Goal: Task Accomplishment & Management: Manage account settings

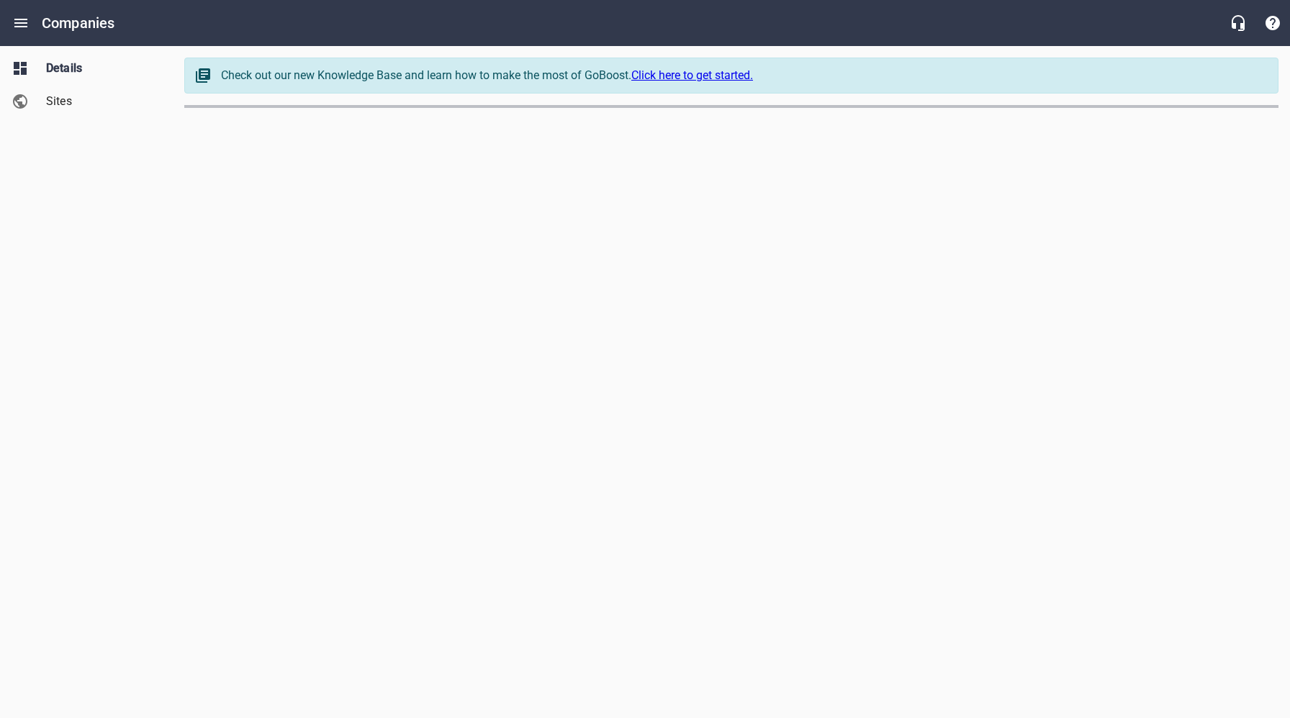
select select "[US_STATE]"
select select "63"
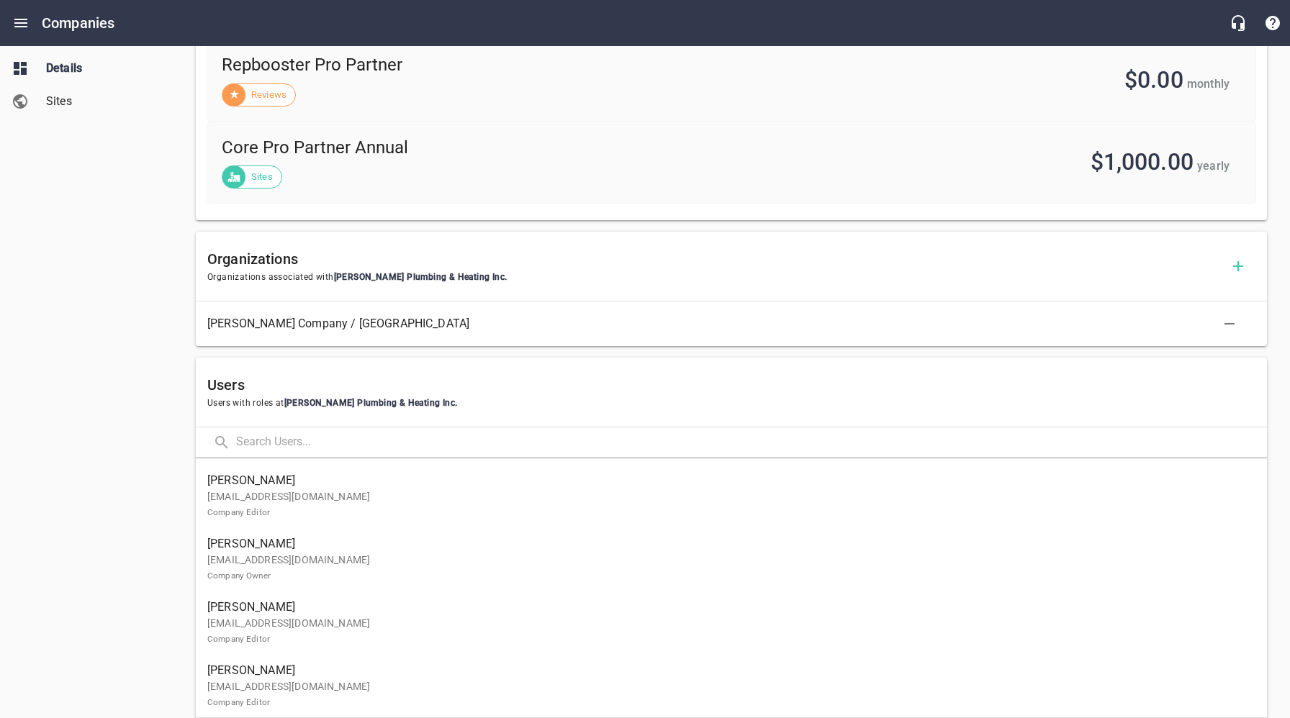
scroll to position [798, 0]
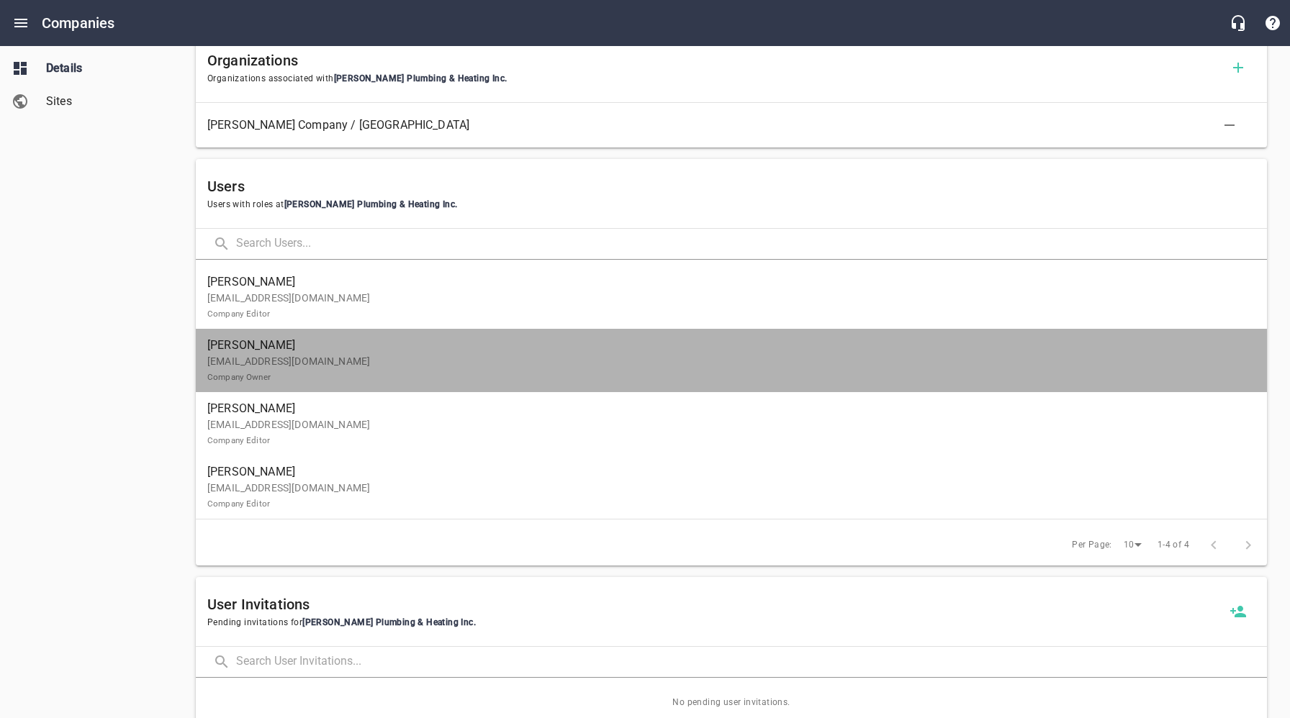
click at [365, 366] on p "[EMAIL_ADDRESS][DOMAIN_NAME] Company Owner" at bounding box center [725, 369] width 1036 height 30
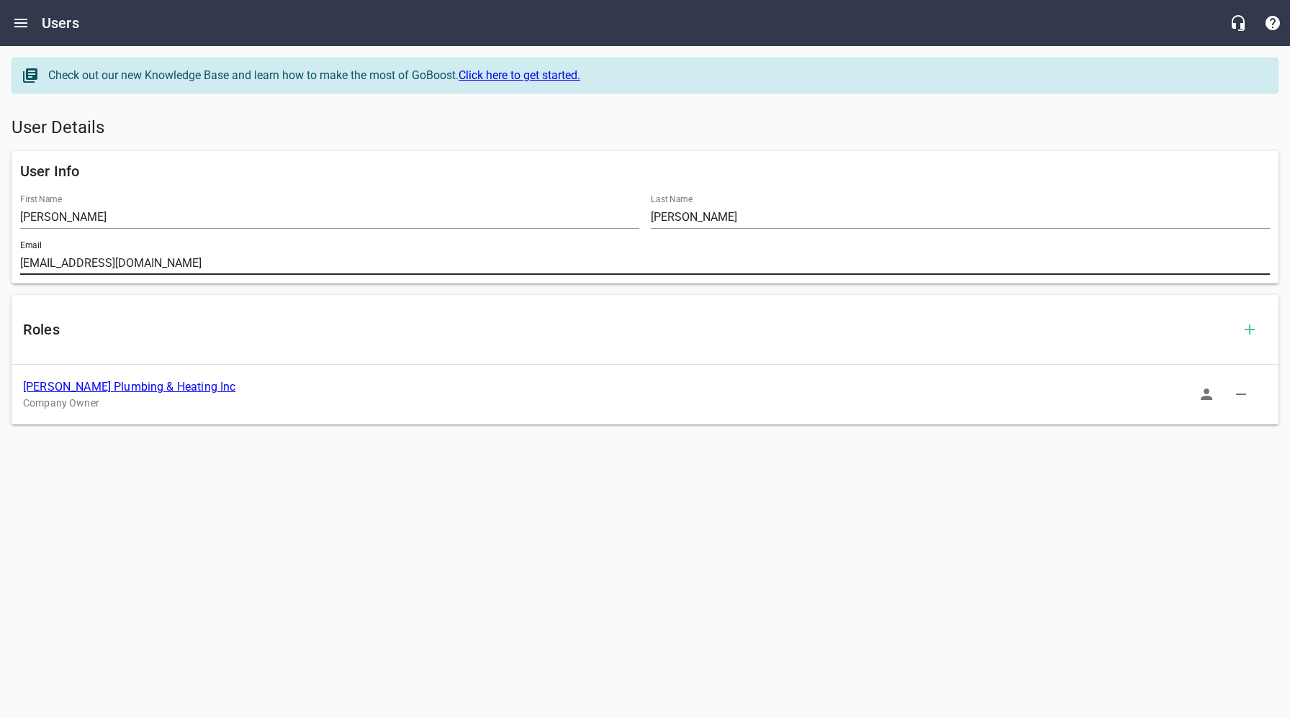
drag, startPoint x: 145, startPoint y: 263, endPoint x: 7, endPoint y: 262, distance: 137.5
click at [7, 262] on div "User Info First Name [PERSON_NAME] Last Name [PERSON_NAME] Email [EMAIL_ADDRESS…" at bounding box center [645, 217] width 1278 height 144
click at [145, 388] on link "[PERSON_NAME] Plumbing & Heating Inc" at bounding box center [129, 387] width 212 height 14
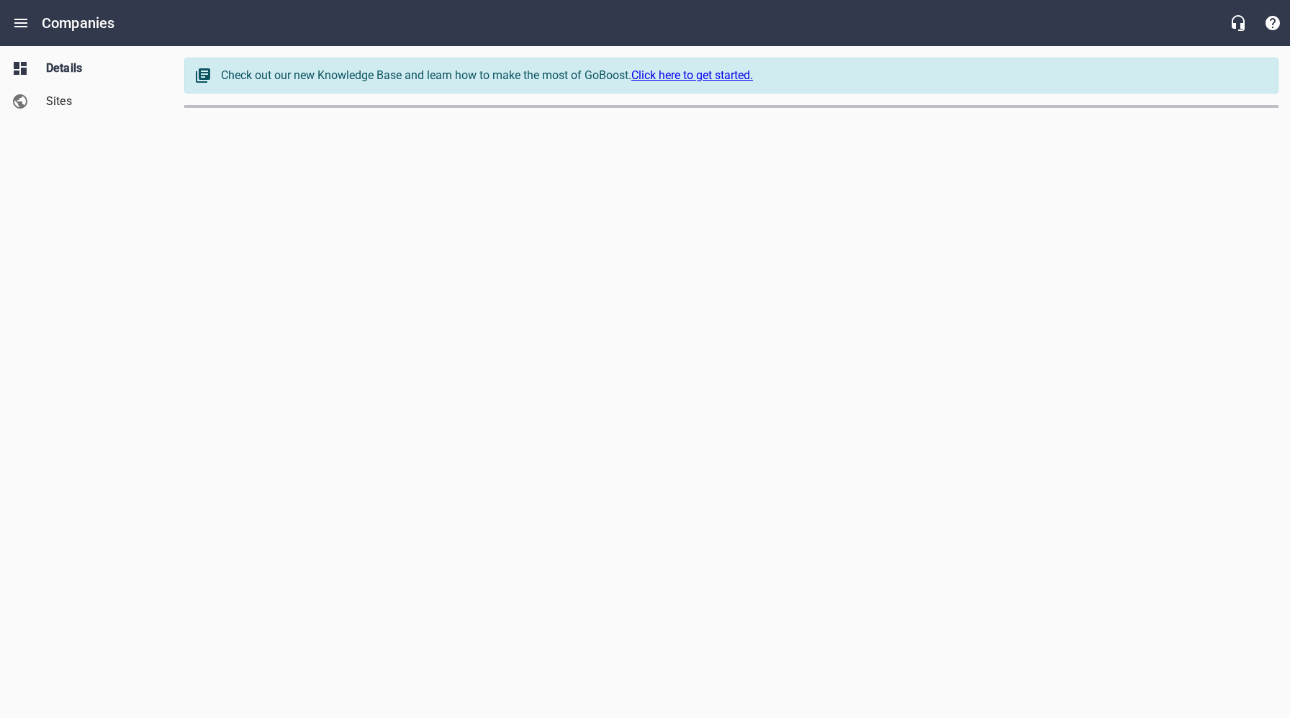
select select "[US_STATE]"
select select "63"
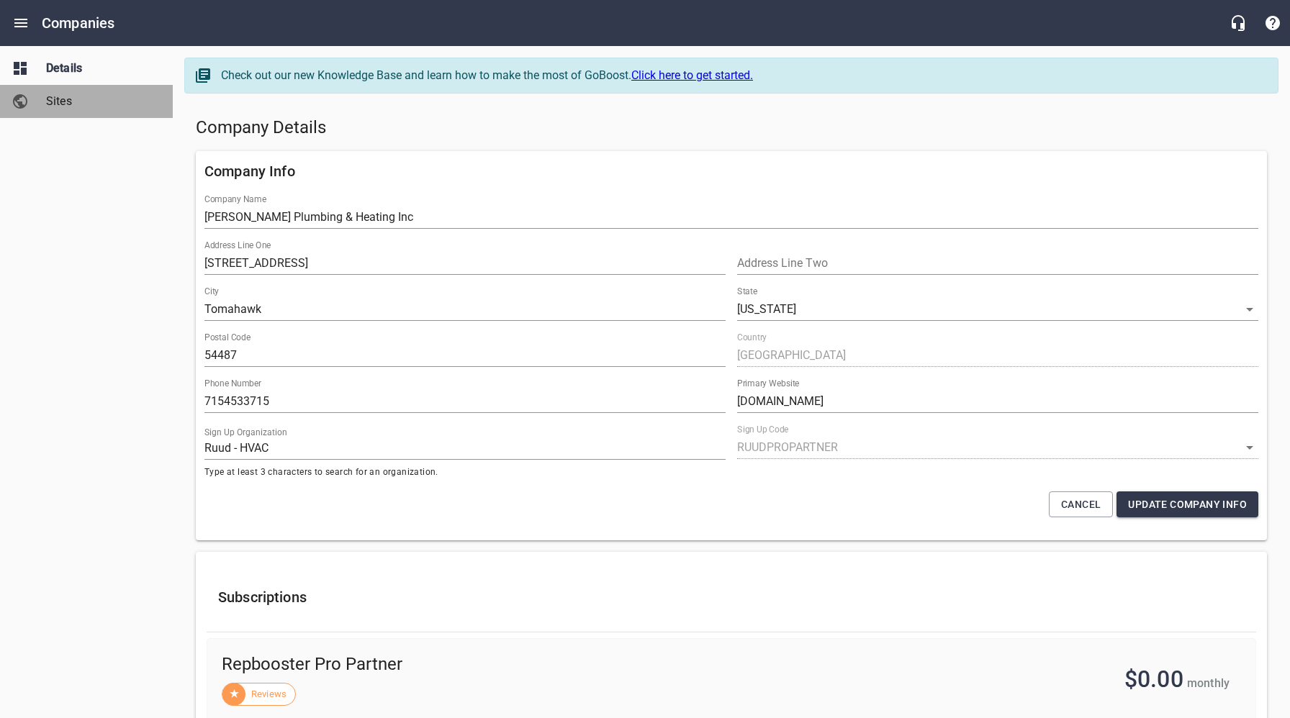
click at [63, 101] on span "Sites" at bounding box center [100, 101] width 109 height 17
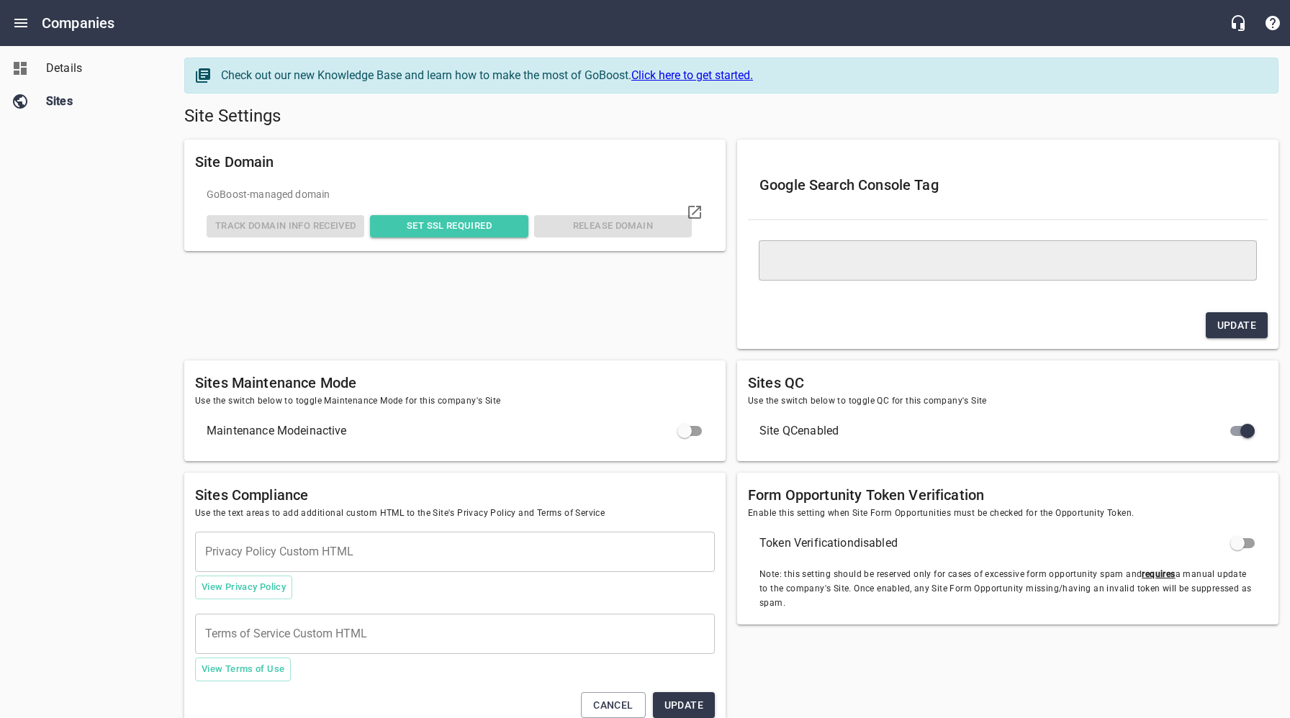
type textarea "<meta name="google-site-verification" content="lbCh49wZeBJMBjhmBfbZb5gx5MJtch5I…"
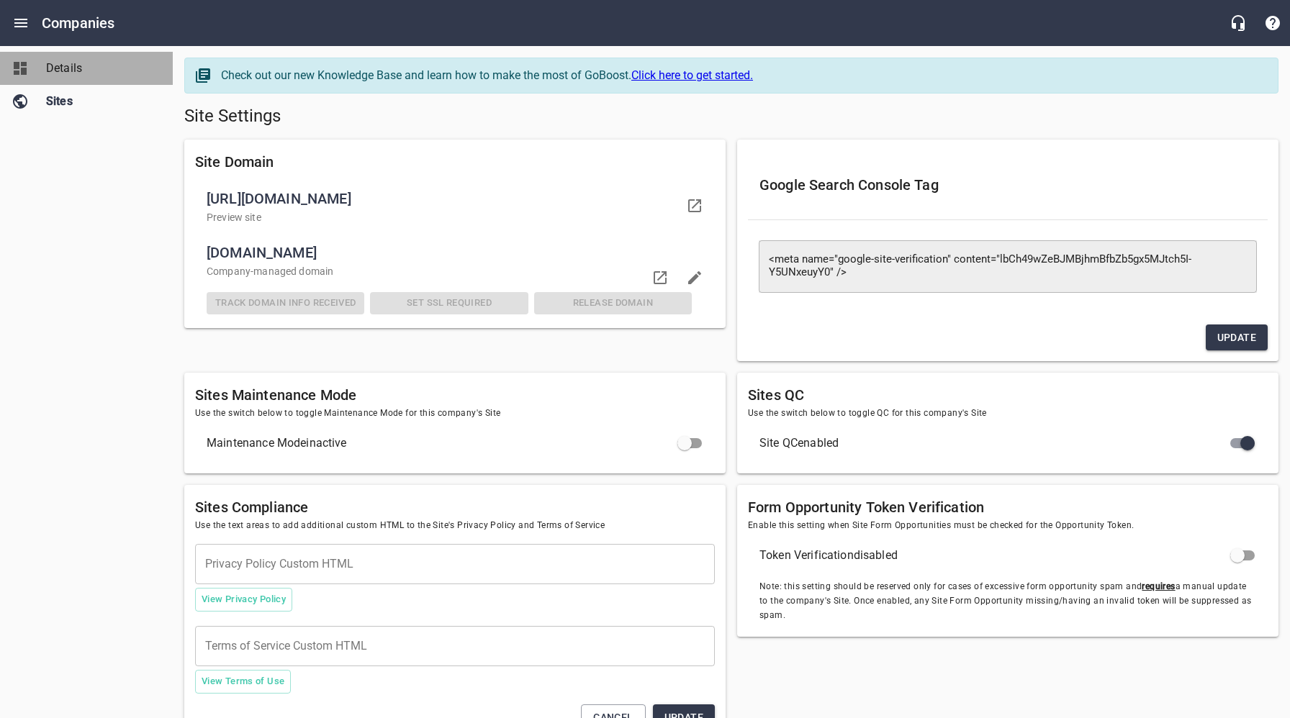
click at [59, 64] on span "Details" at bounding box center [100, 68] width 109 height 17
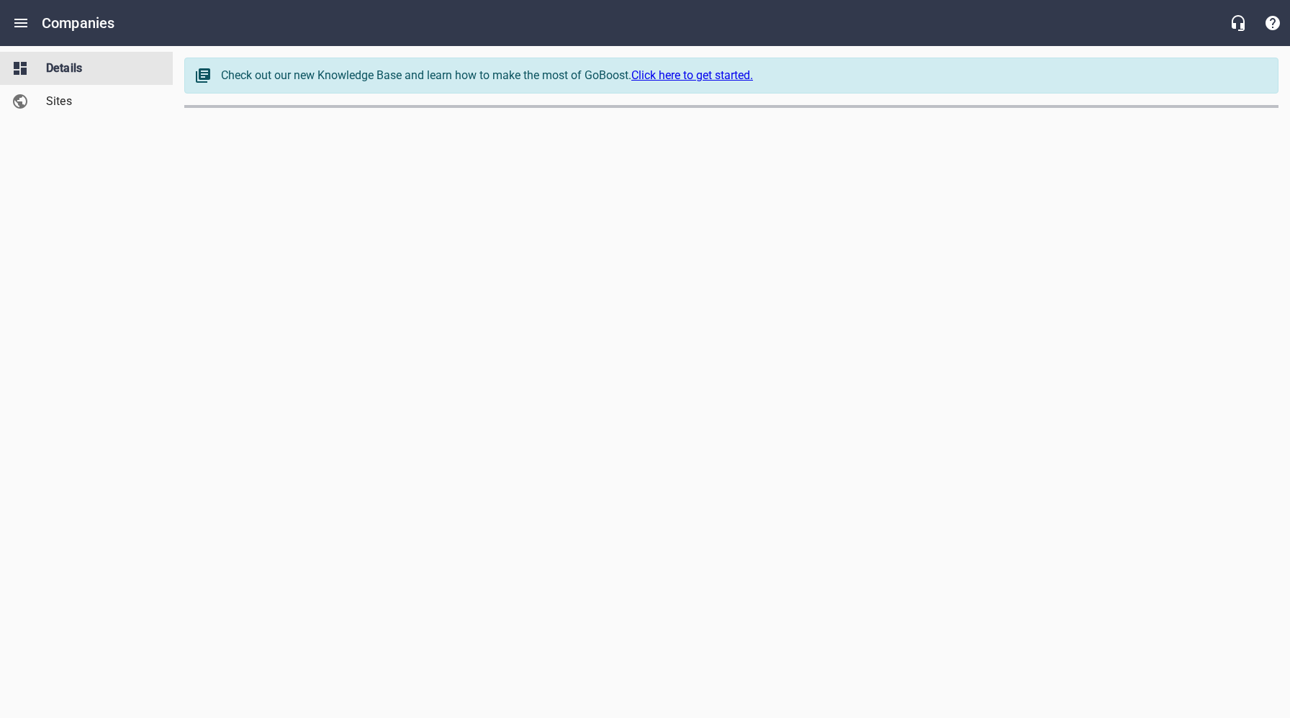
select select "[US_STATE]"
select select "63"
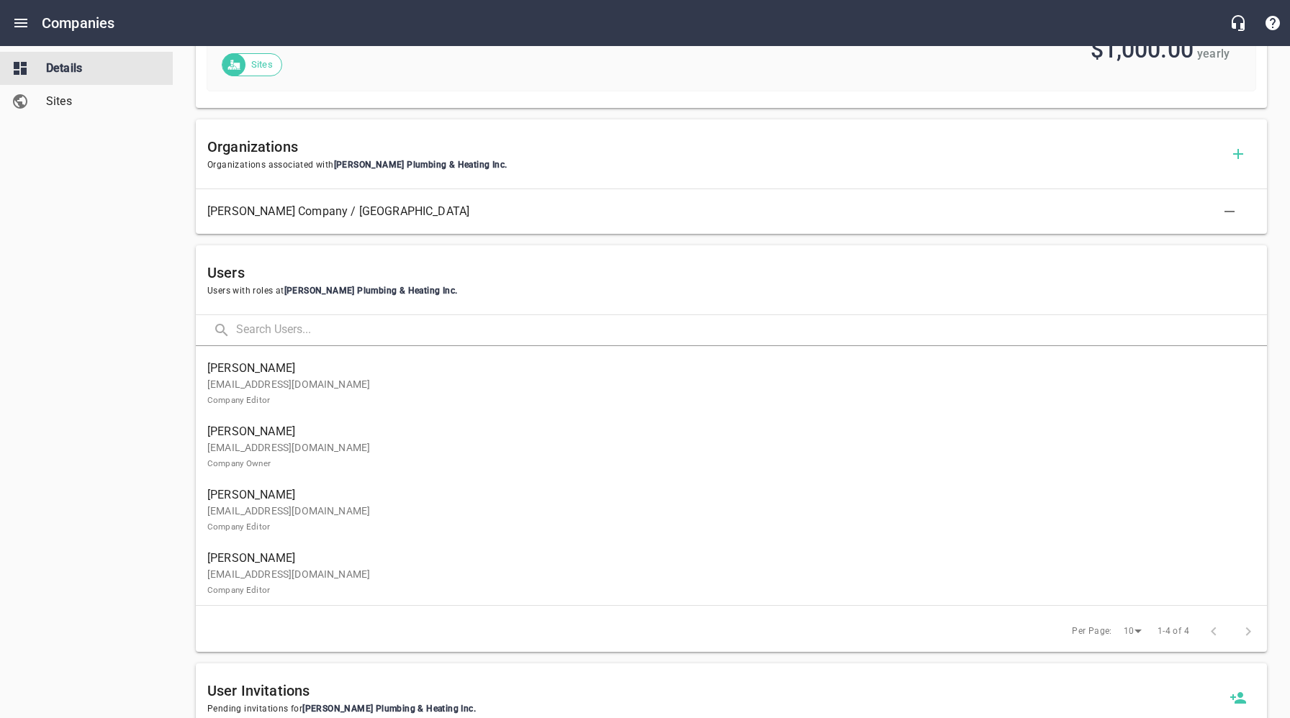
scroll to position [732, 0]
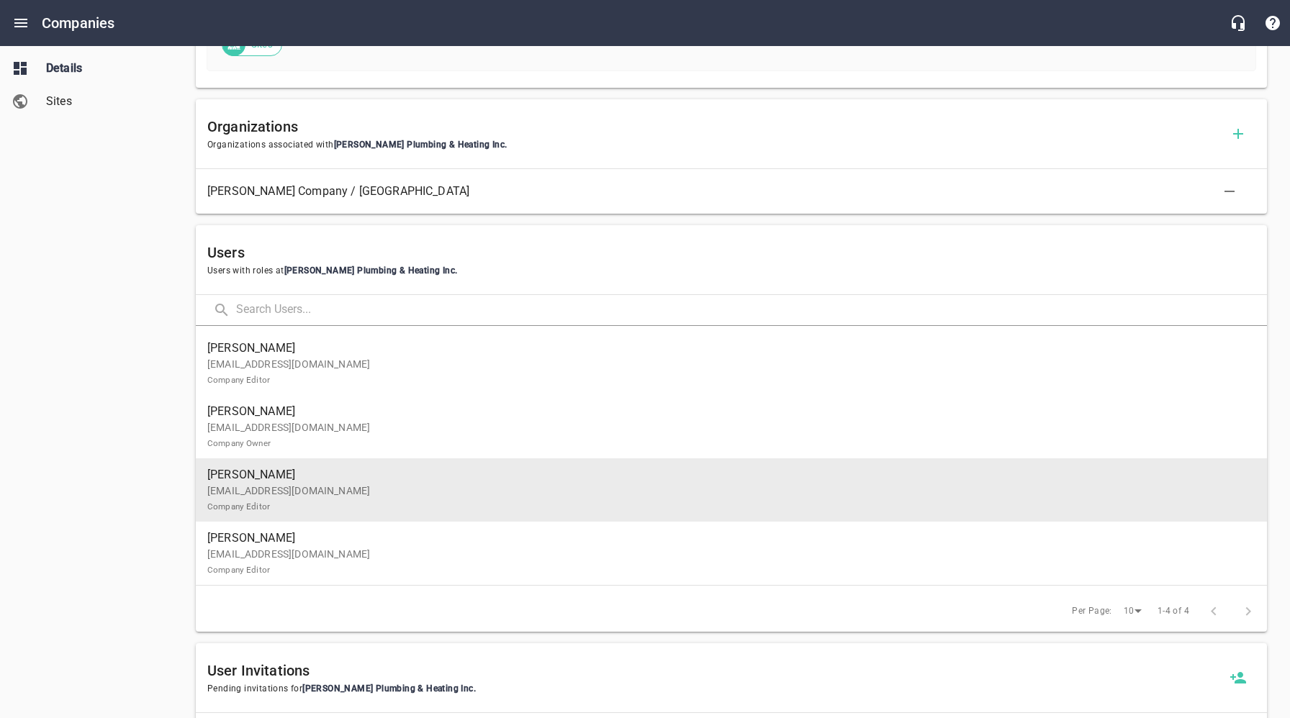
click at [315, 489] on p "[EMAIL_ADDRESS][DOMAIN_NAME] Company Editor" at bounding box center [725, 499] width 1036 height 30
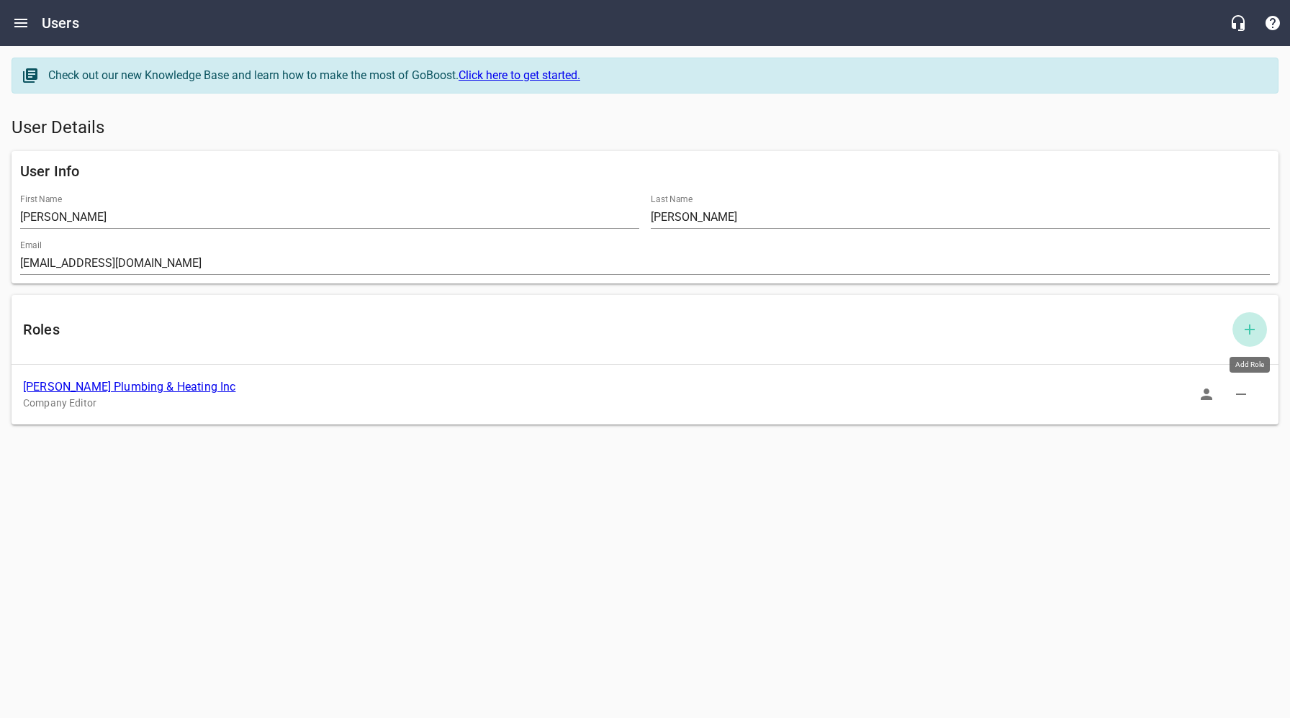
click at [1254, 331] on icon "button" at bounding box center [1249, 329] width 17 height 17
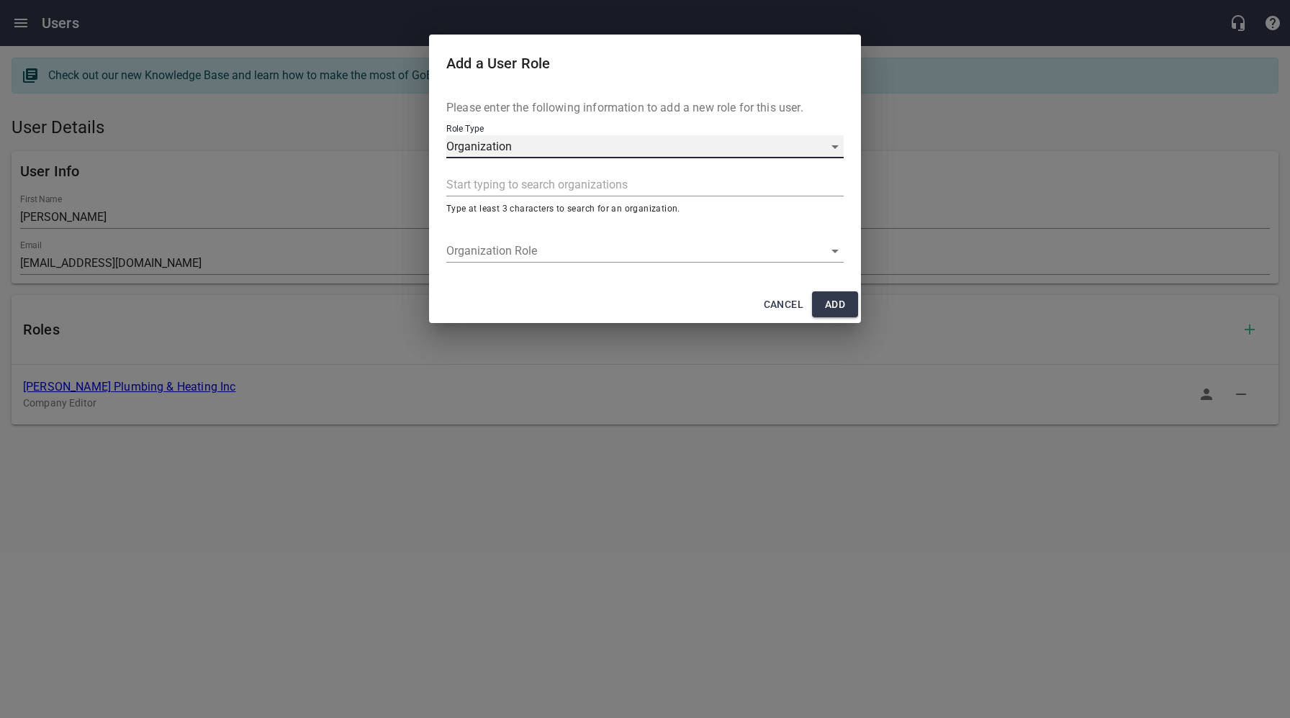
click at [576, 148] on div "Organization" at bounding box center [644, 146] width 397 height 23
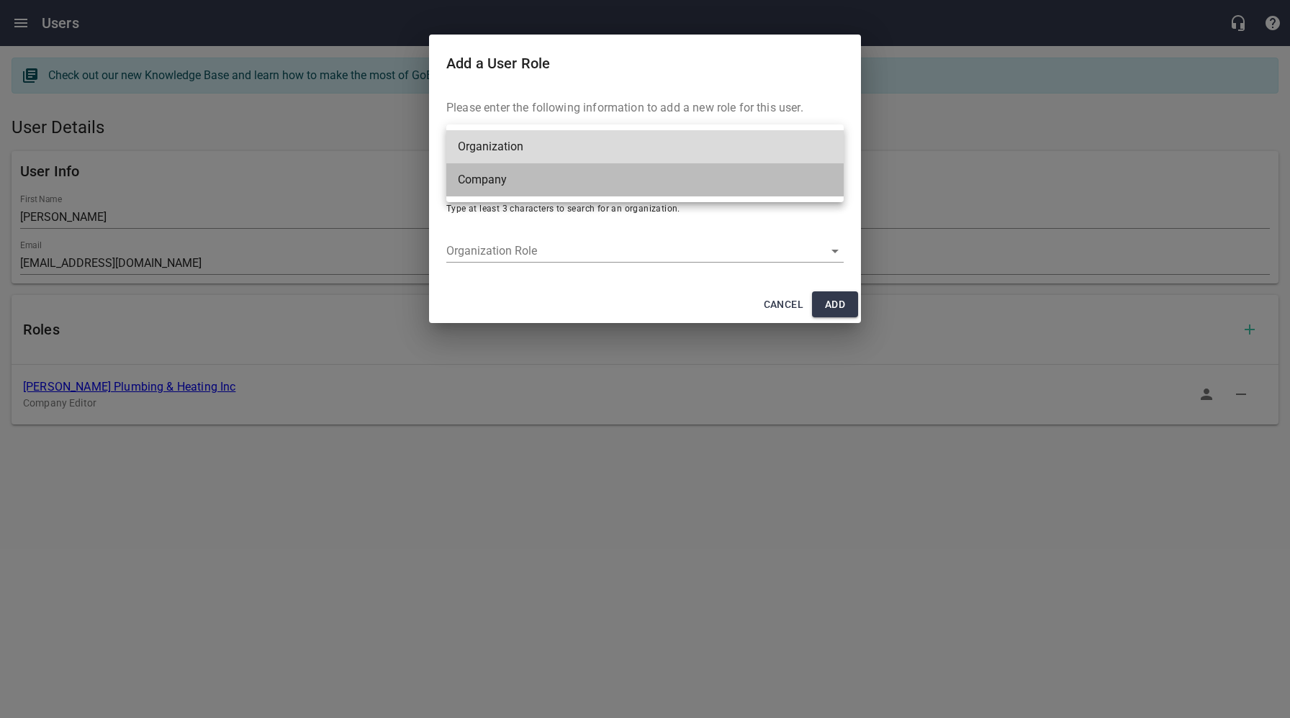
click at [514, 171] on li "Company" at bounding box center [644, 179] width 397 height 33
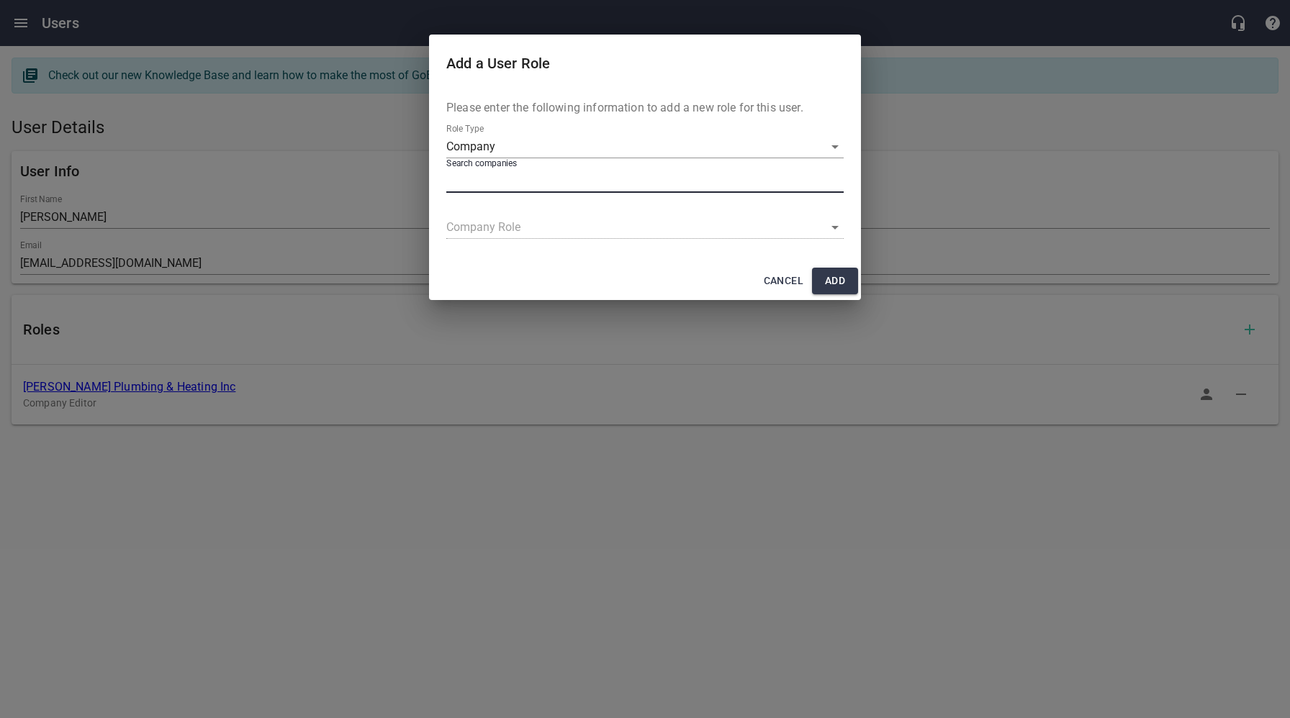
click at [516, 178] on input "text" at bounding box center [641, 181] width 391 height 23
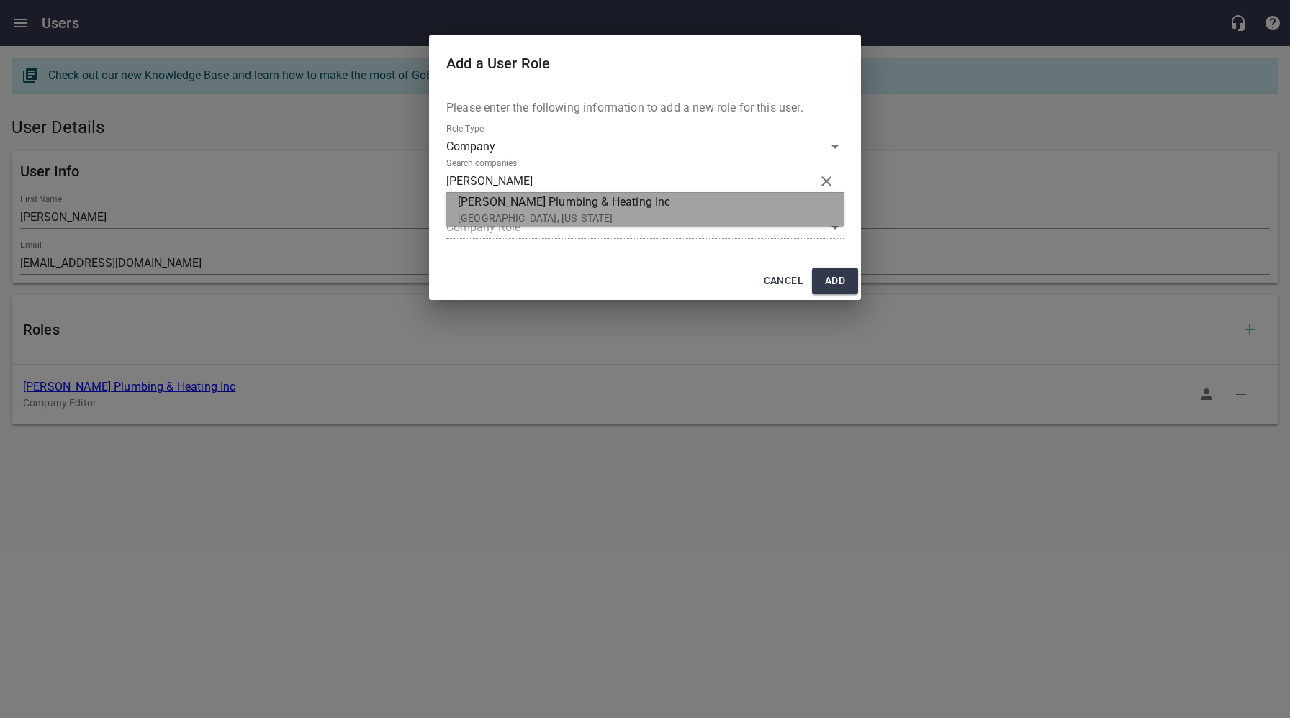
click at [511, 211] on p "[GEOGRAPHIC_DATA], [US_STATE]" at bounding box center [639, 218] width 363 height 15
type input "[PERSON_NAME] Plumbing & Heating Inc"
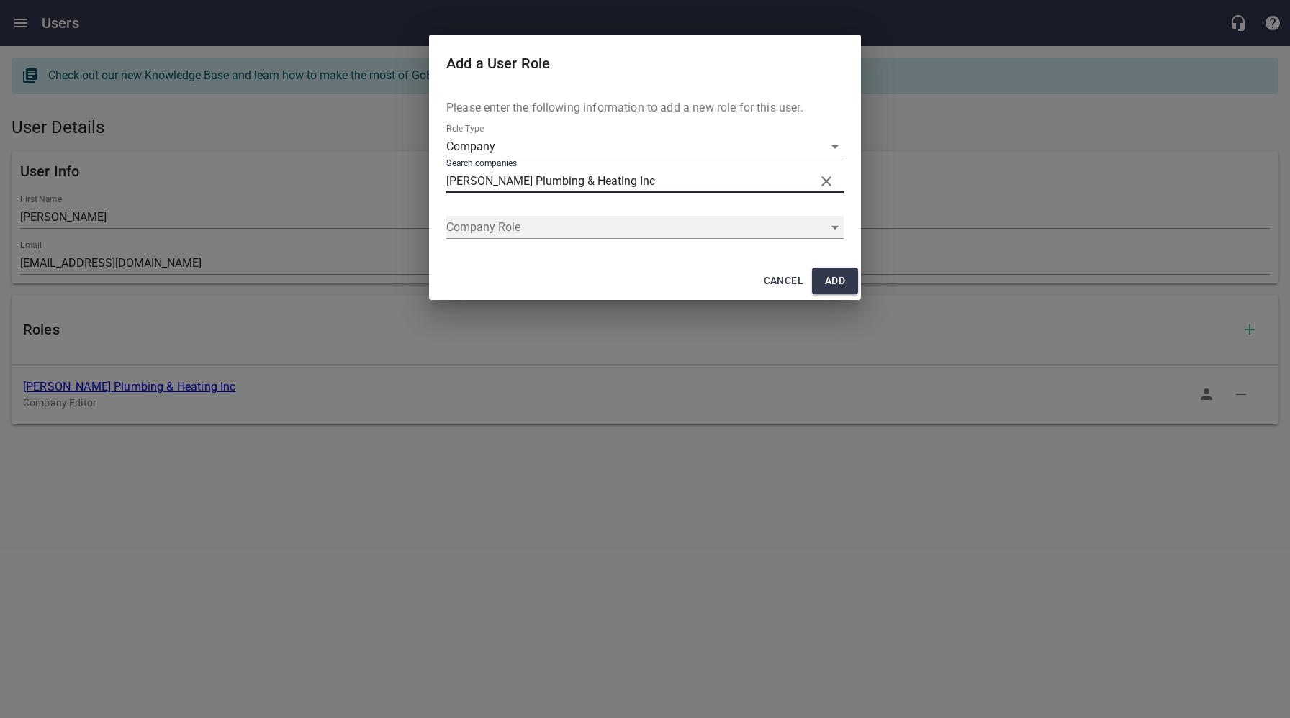
click at [511, 223] on div "​" at bounding box center [644, 227] width 397 height 23
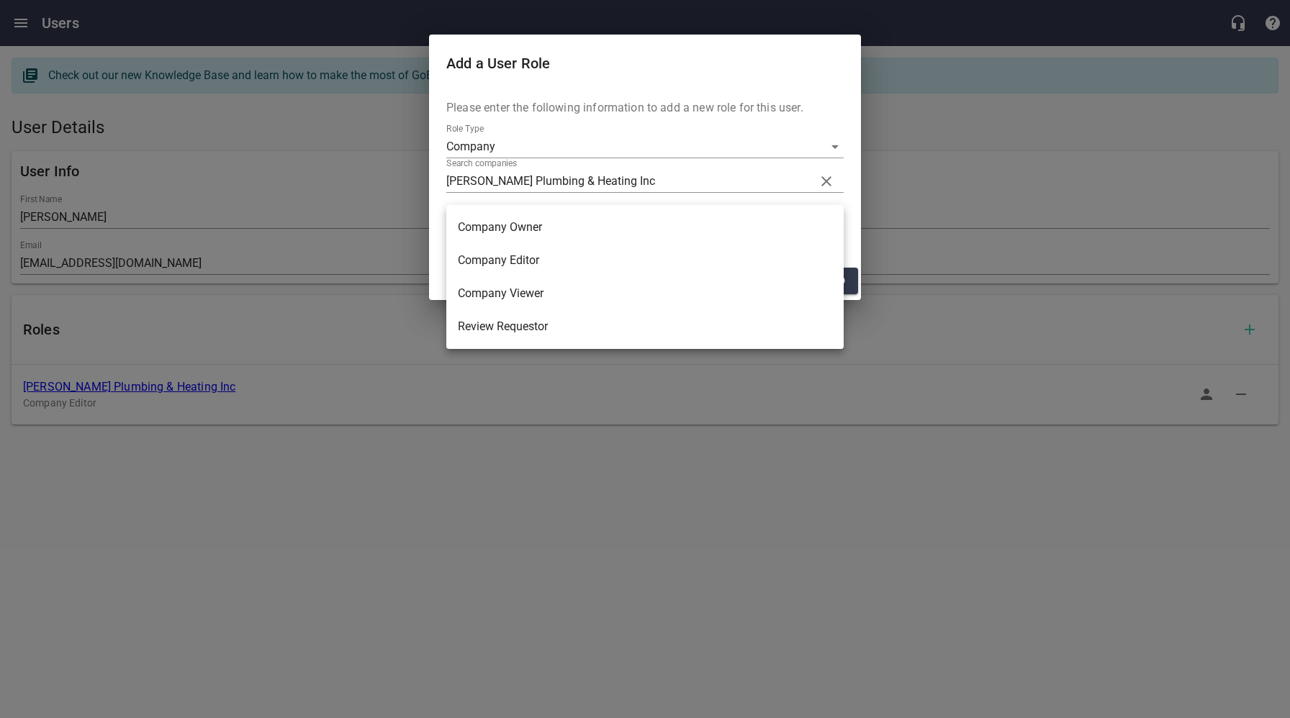
click at [512, 217] on li "Company Owner" at bounding box center [644, 227] width 397 height 33
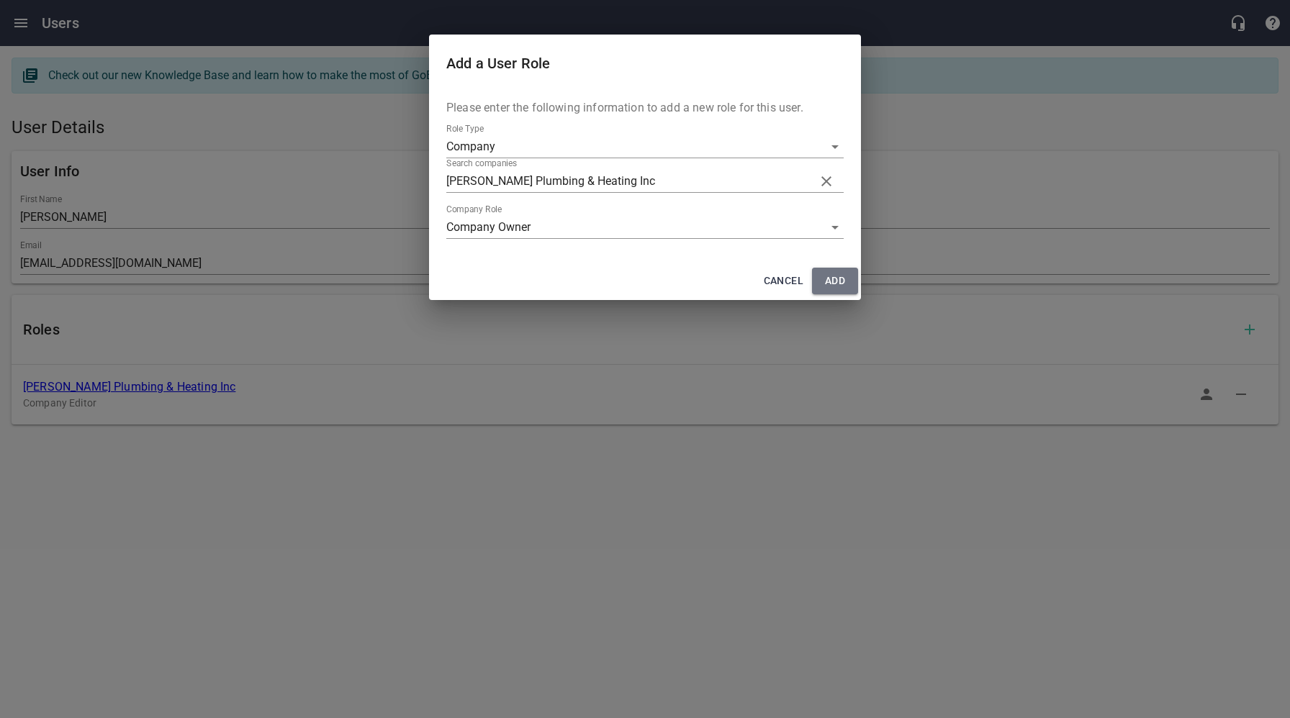
click at [828, 282] on span "Add" at bounding box center [834, 281] width 23 height 18
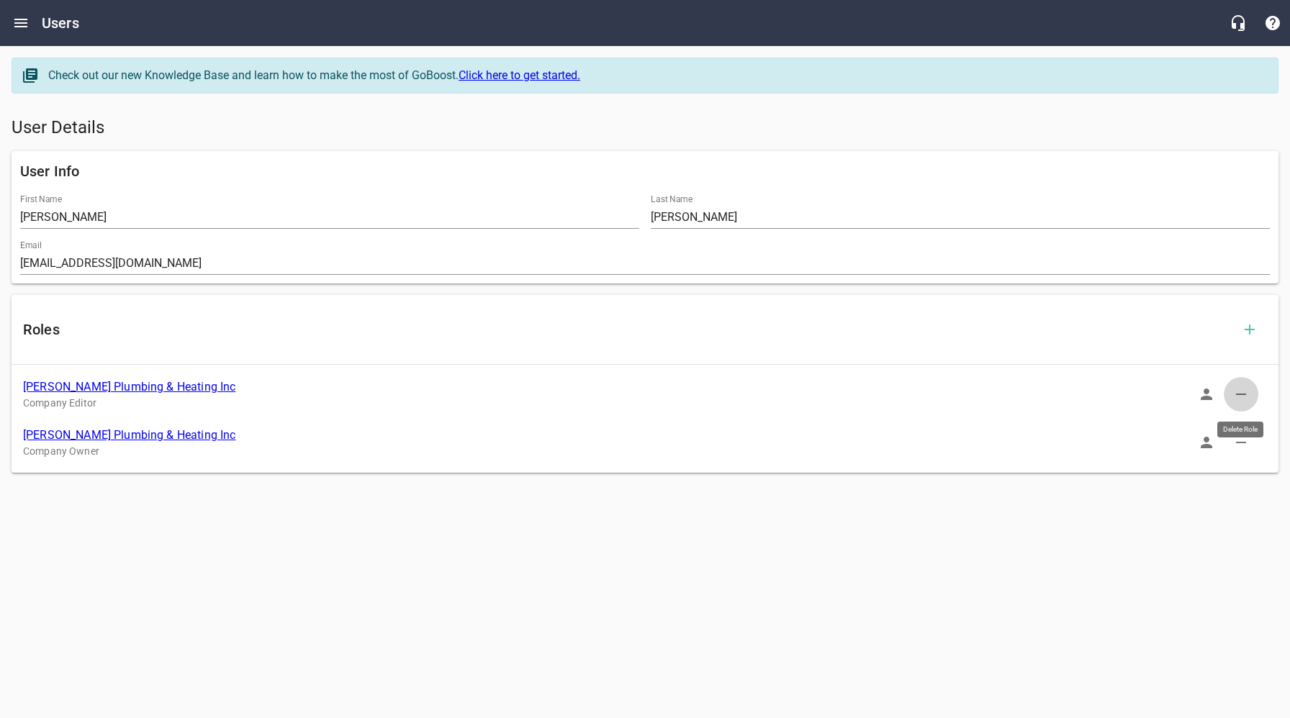
click at [1230, 390] on button "button" at bounding box center [1240, 394] width 35 height 35
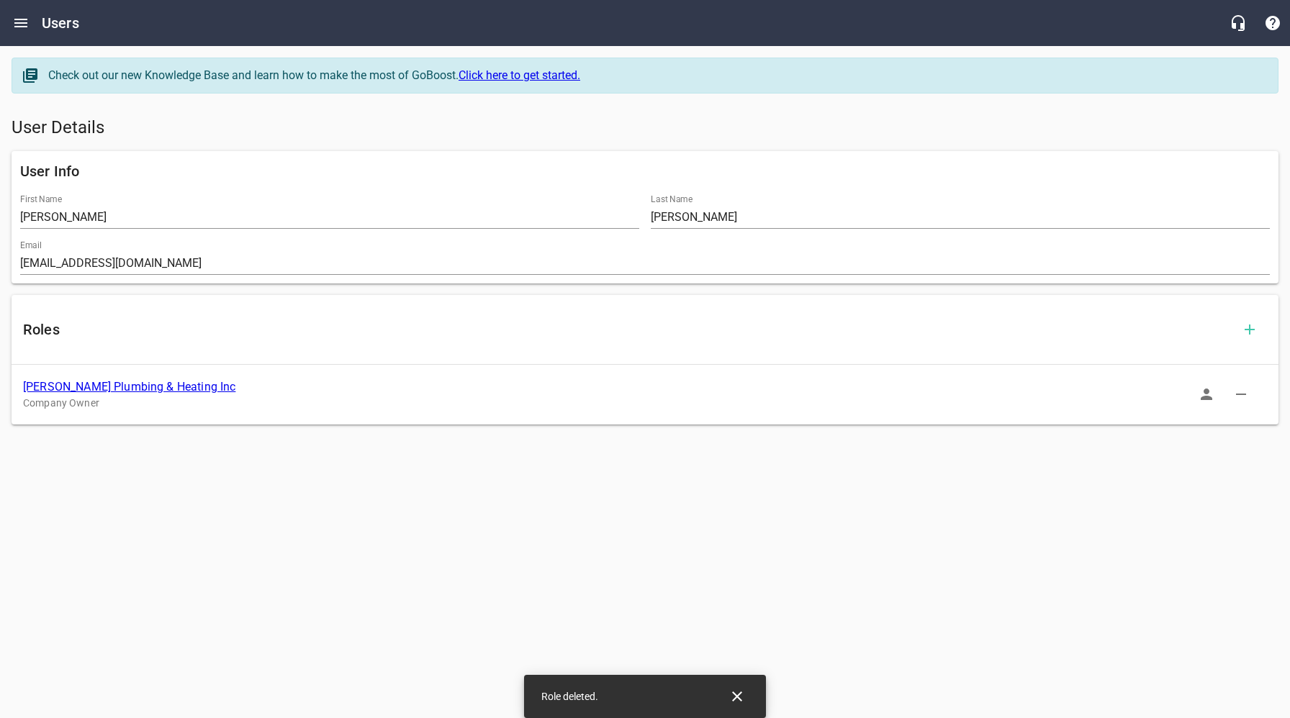
click at [117, 387] on link "[PERSON_NAME] Plumbing & Heating Inc" at bounding box center [129, 387] width 212 height 14
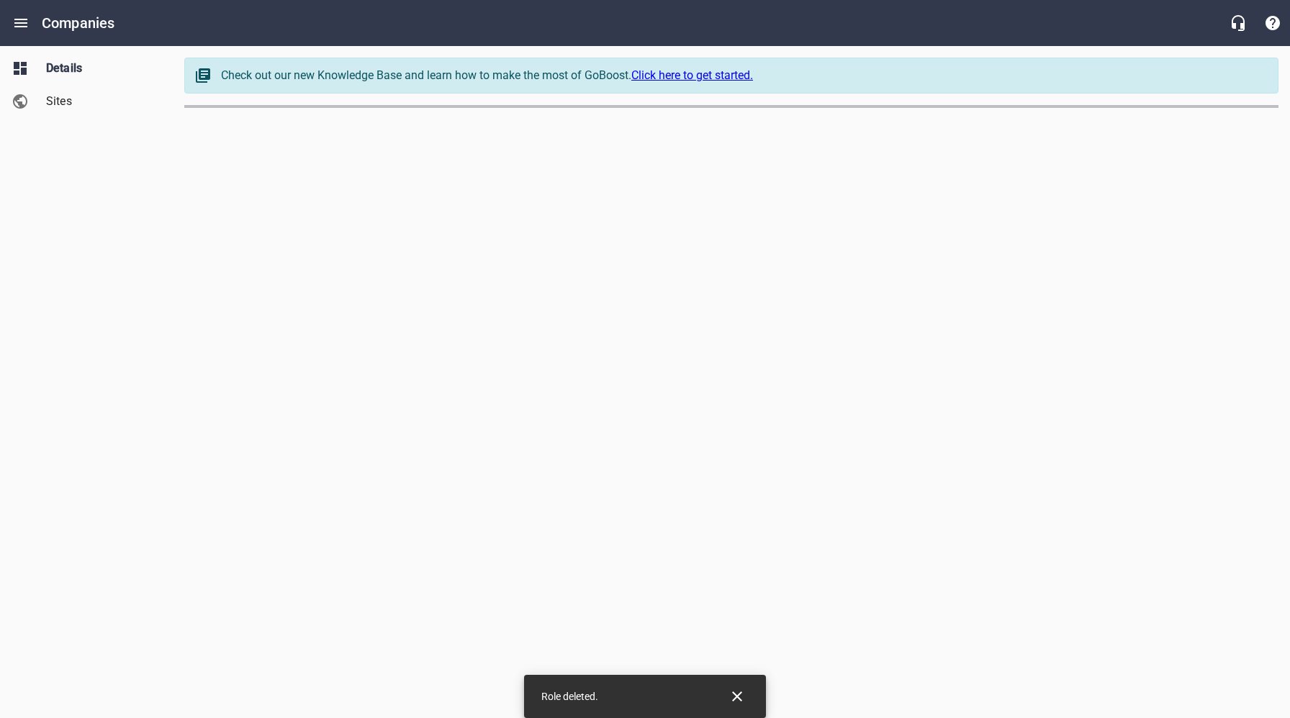
select select "[US_STATE]"
select select "63"
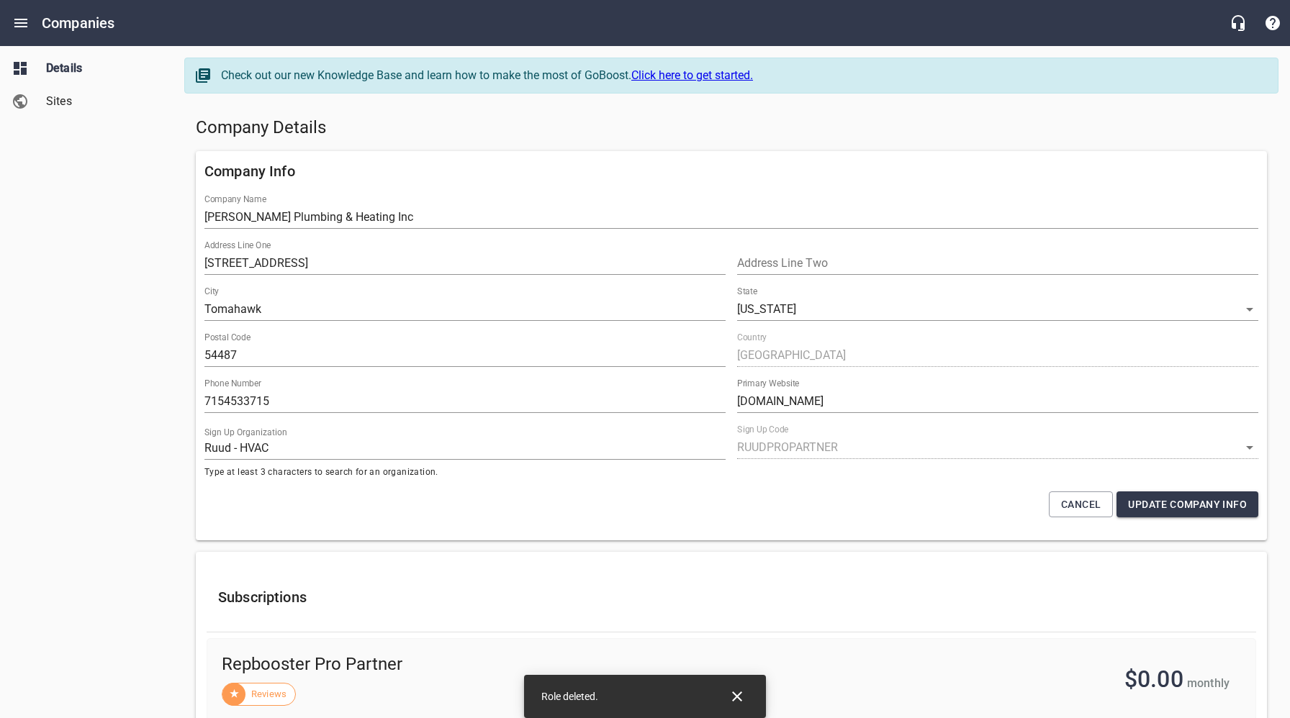
click at [150, 523] on div "Details Sites" at bounding box center [86, 359] width 173 height 718
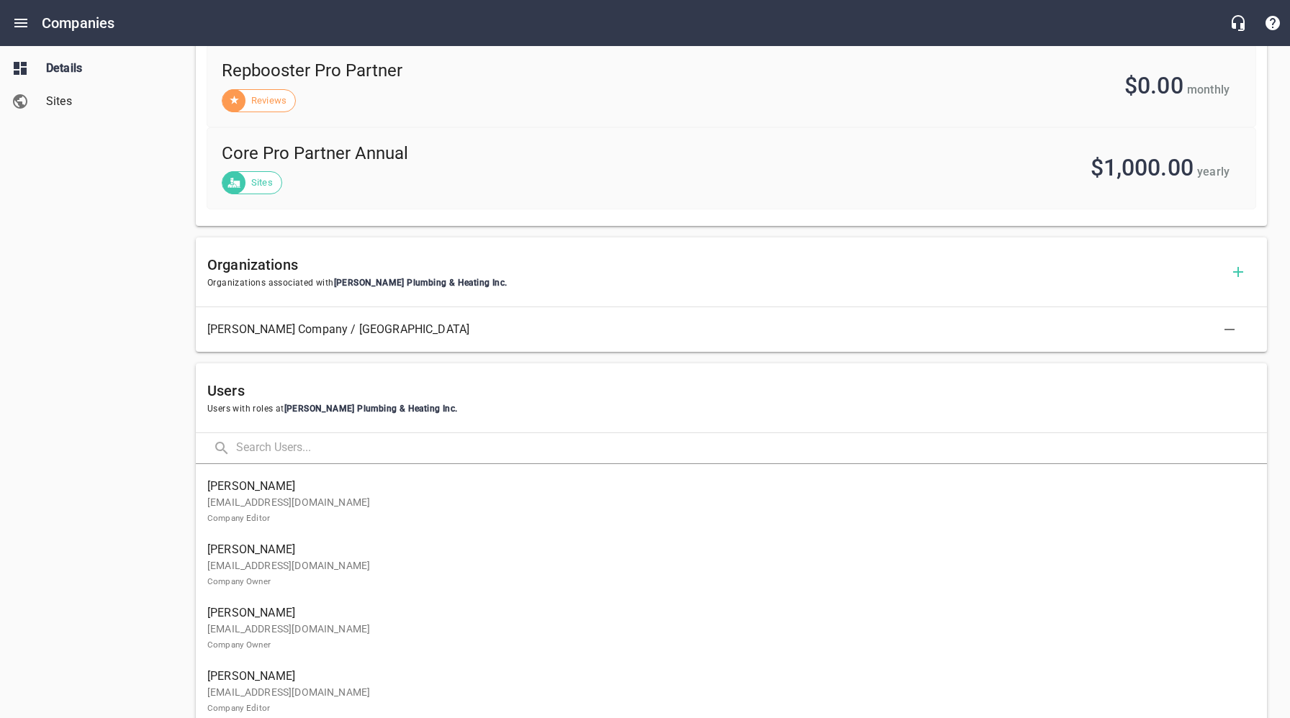
scroll to position [805, 0]
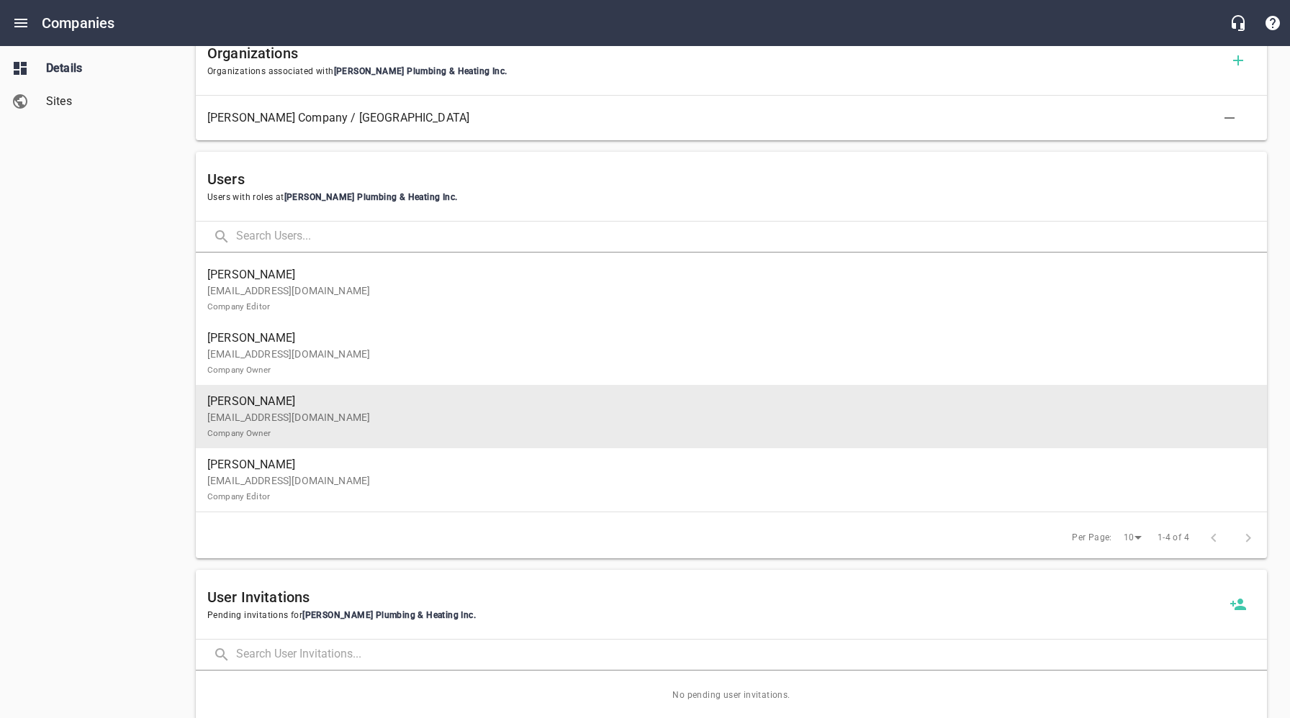
click at [285, 427] on p "[EMAIL_ADDRESS][DOMAIN_NAME] Company Owner" at bounding box center [725, 425] width 1036 height 30
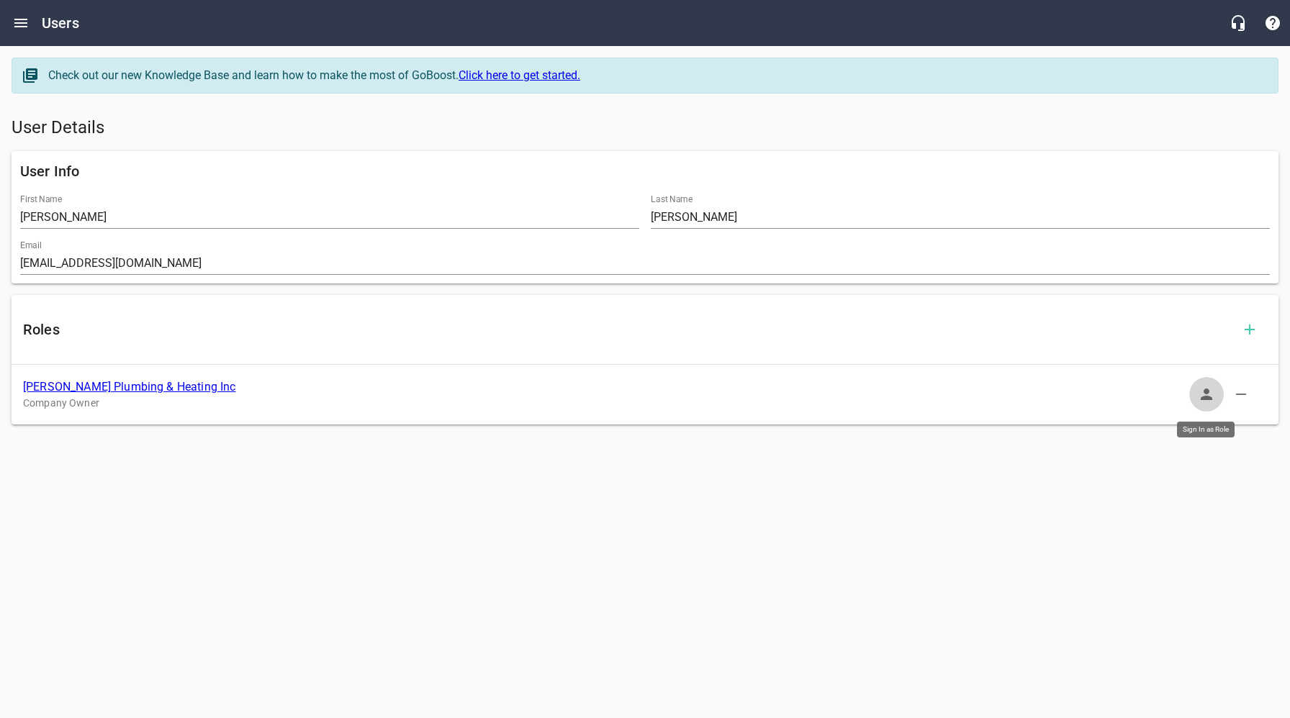
click at [1202, 398] on icon "button" at bounding box center [1206, 395] width 12 height 12
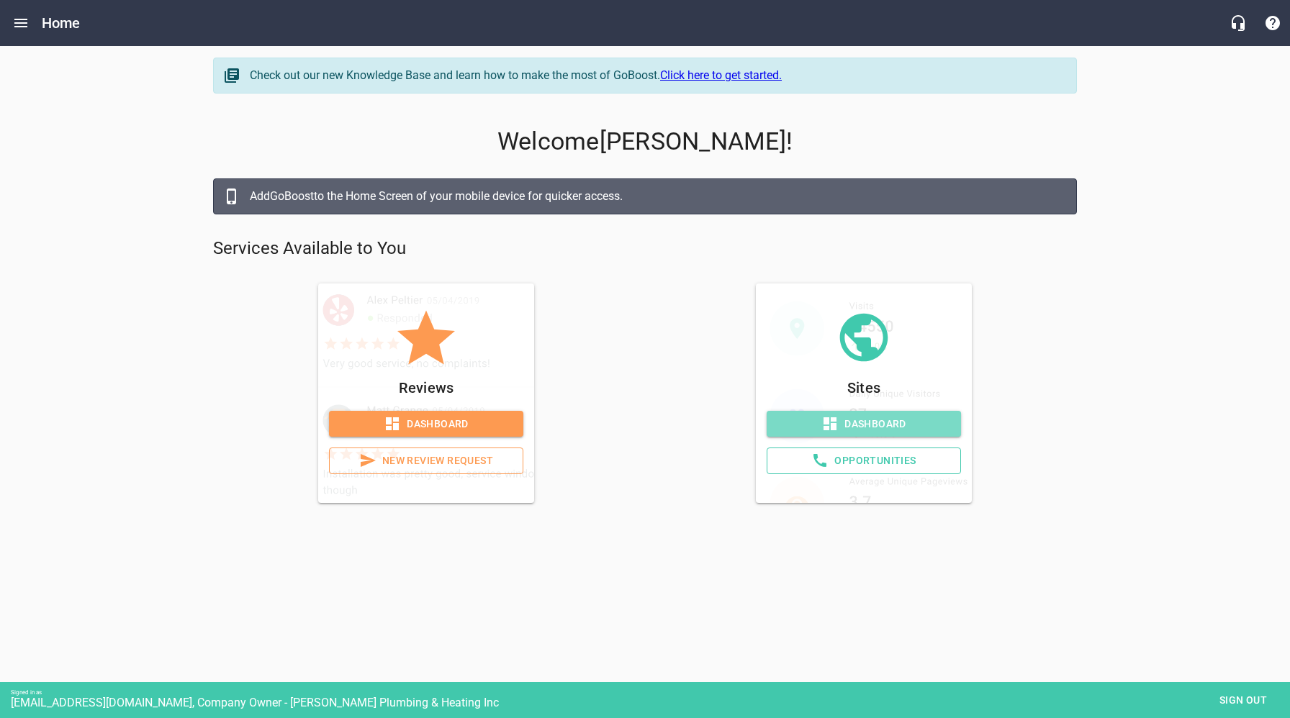
click at [889, 425] on span "Dashboard" at bounding box center [863, 424] width 171 height 18
